Goal: Check status

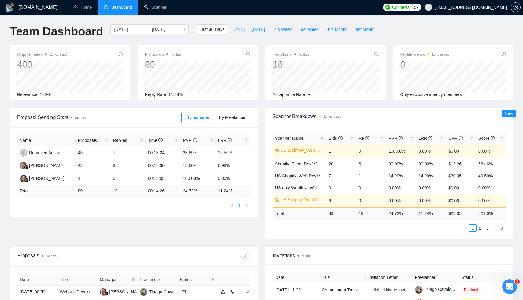
click at [234, 32] on span "[DATE]" at bounding box center [237, 29] width 13 height 7
type input "[DATE]"
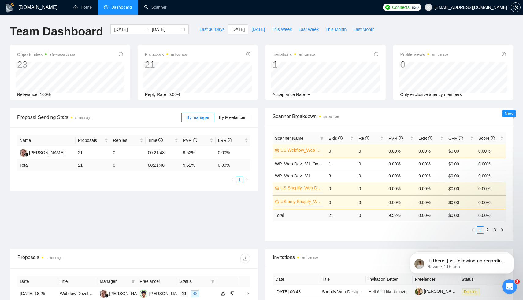
click at [285, 36] on div "Last 30 Days [DATE] [DATE] This Week Last Week This Month Last Month" at bounding box center [287, 34] width 189 height 20
click at [287, 23] on div "[DOMAIN_NAME] Home Dashboard Scanner Connects: 830 [EMAIL_ADDRESS][DOMAIN_NAME]…" at bounding box center [261, 245] width 523 height 491
click at [283, 27] on span "This Week" at bounding box center [282, 29] width 20 height 7
type input "[DATE]"
